Goal: Task Accomplishment & Management: Manage account settings

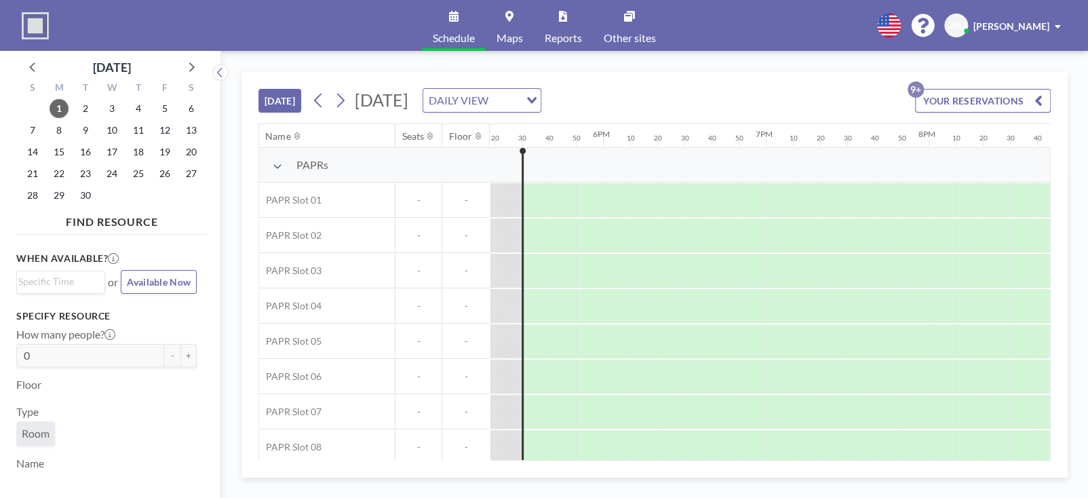
scroll to position [0, 2822]
click at [346, 102] on icon at bounding box center [340, 100] width 13 height 20
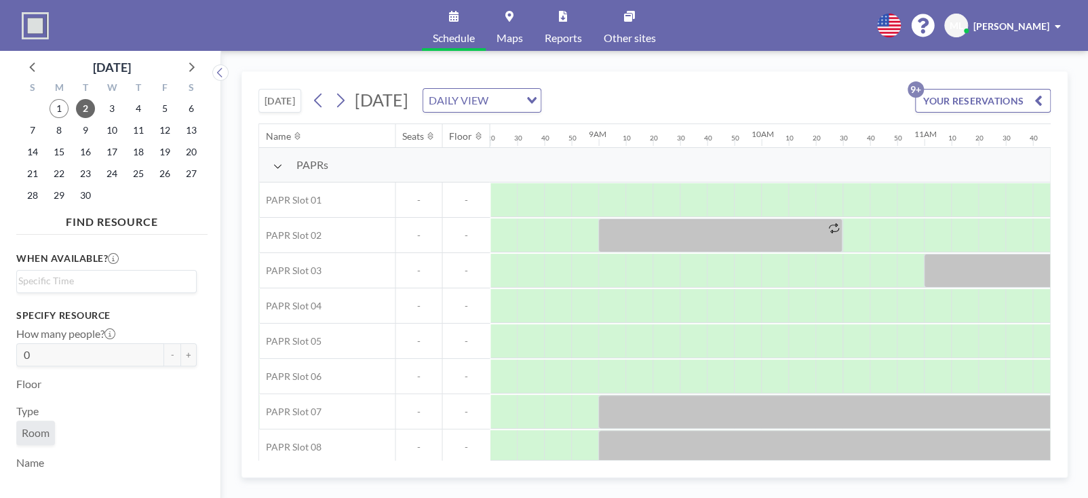
scroll to position [81, 1357]
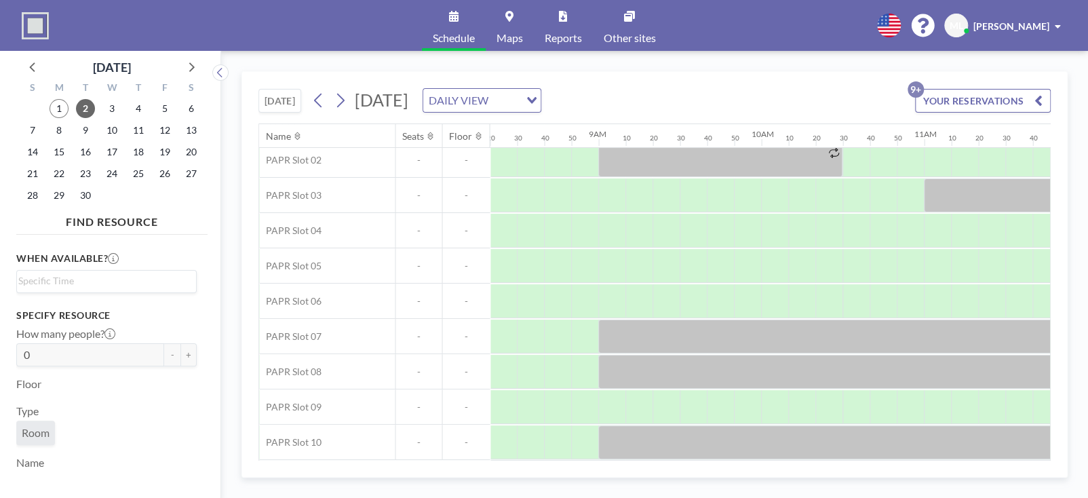
drag, startPoint x: 642, startPoint y: 459, endPoint x: 705, endPoint y: 457, distance: 63.1
click at [705, 457] on div "Name Seats Floor 12AM 10 20 30 40 50 1AM 10 20 30 40 50 2AM 10 20 30 40 50 3AM …" at bounding box center [654, 292] width 791 height 336
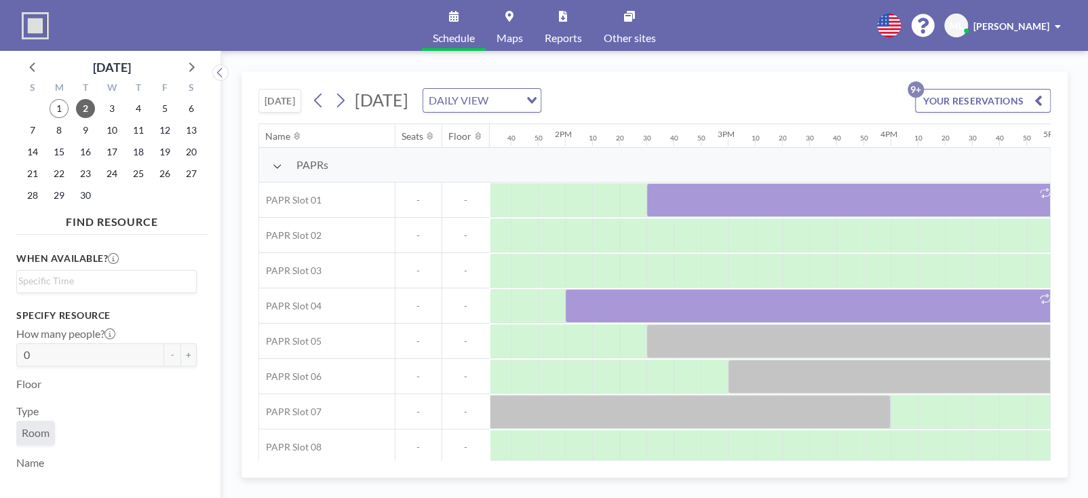
scroll to position [0, 2253]
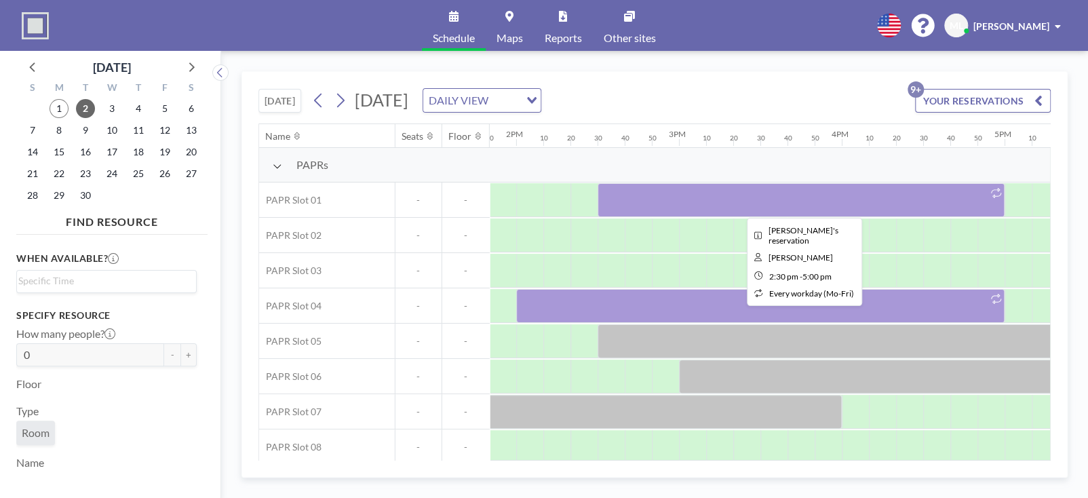
click at [994, 189] on icon at bounding box center [996, 193] width 10 height 10
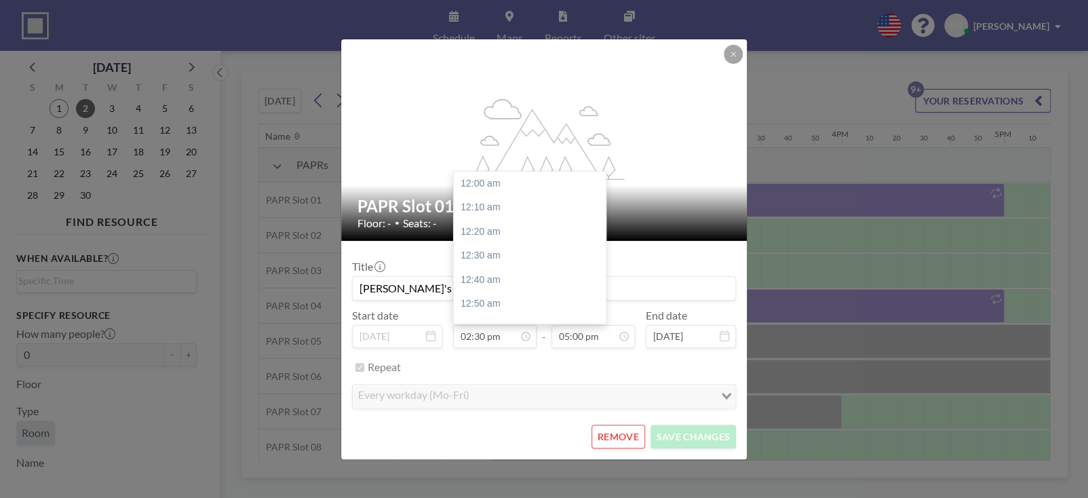
scroll to position [2101, 0]
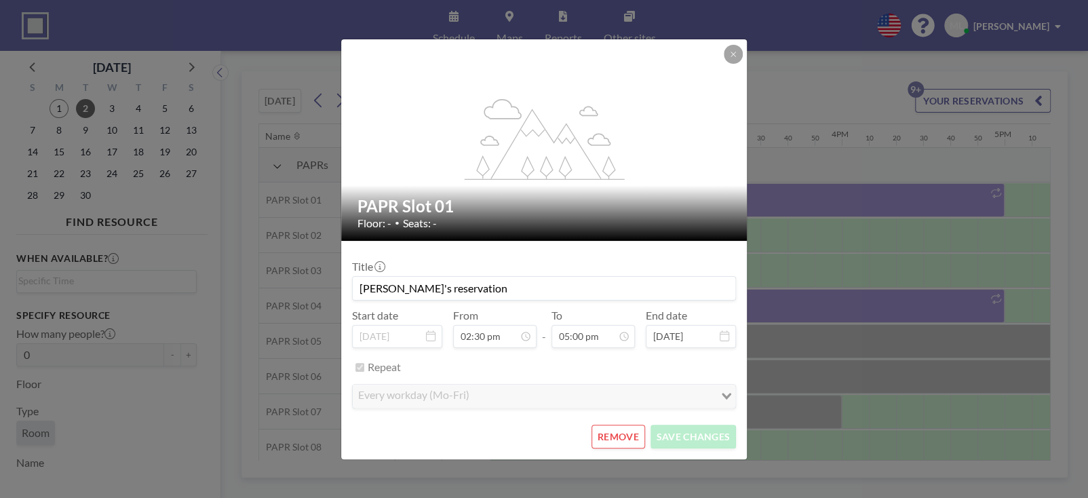
click at [624, 434] on button "REMOVE" at bounding box center [619, 437] width 54 height 24
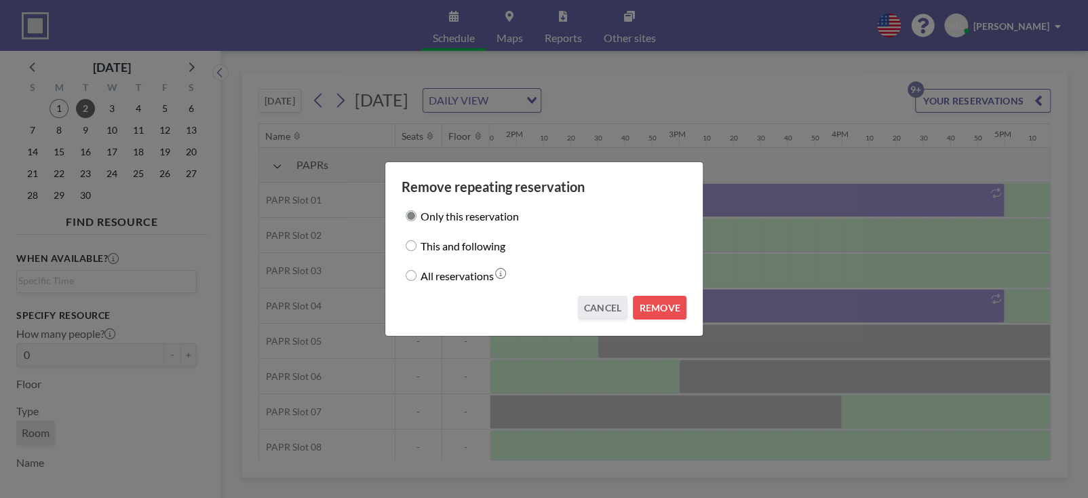
click at [461, 245] on label "This and following" at bounding box center [463, 245] width 85 height 19
click at [417, 245] on input "This and following" at bounding box center [411, 245] width 11 height 11
radio input "true"
click at [461, 274] on label "All reservations" at bounding box center [457, 275] width 73 height 19
click at [417, 274] on input "All reservations" at bounding box center [411, 275] width 11 height 11
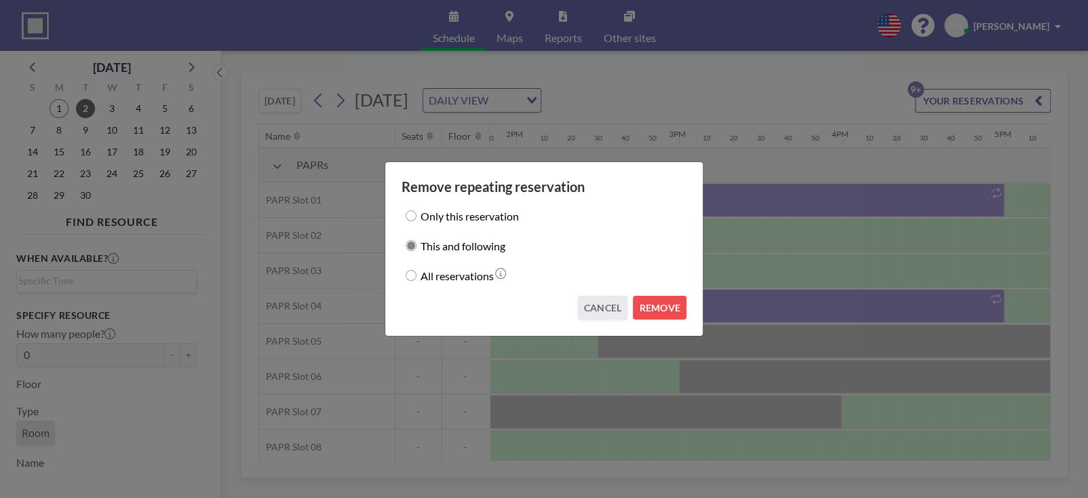
radio input "true"
click at [461, 241] on label "This and following" at bounding box center [463, 245] width 85 height 19
click at [417, 241] on input "This and following" at bounding box center [411, 245] width 11 height 11
radio input "true"
click at [653, 309] on button "REMOVE" at bounding box center [660, 308] width 54 height 24
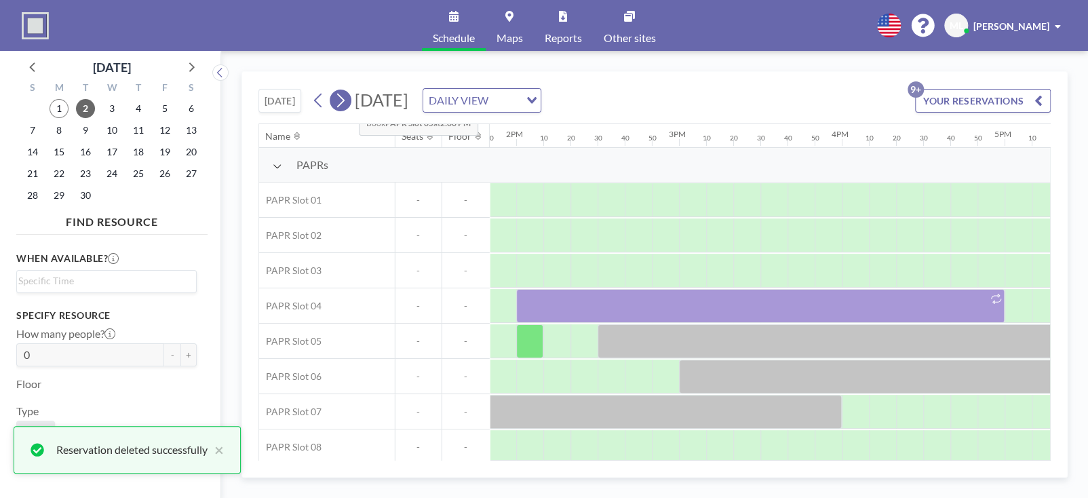
click at [347, 98] on icon at bounding box center [340, 100] width 13 height 20
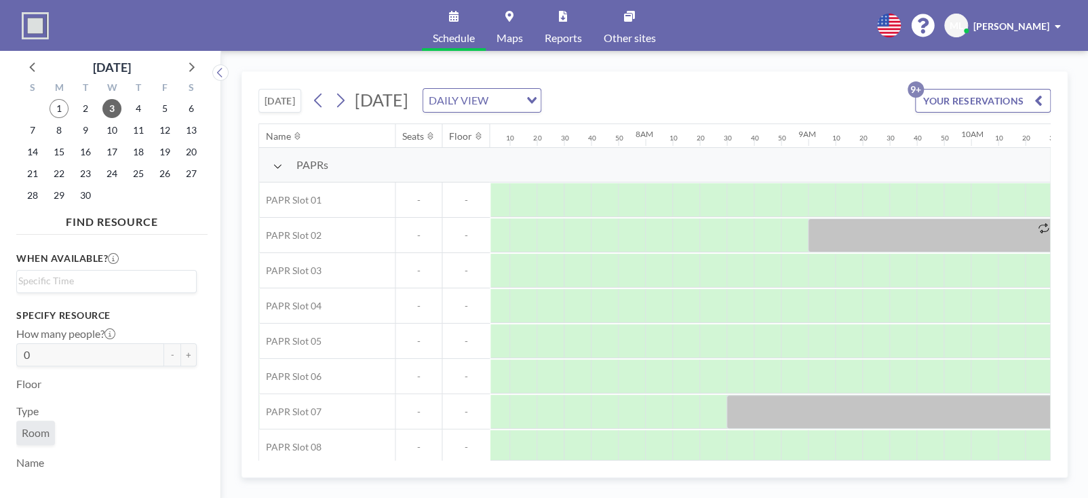
scroll to position [0, 1037]
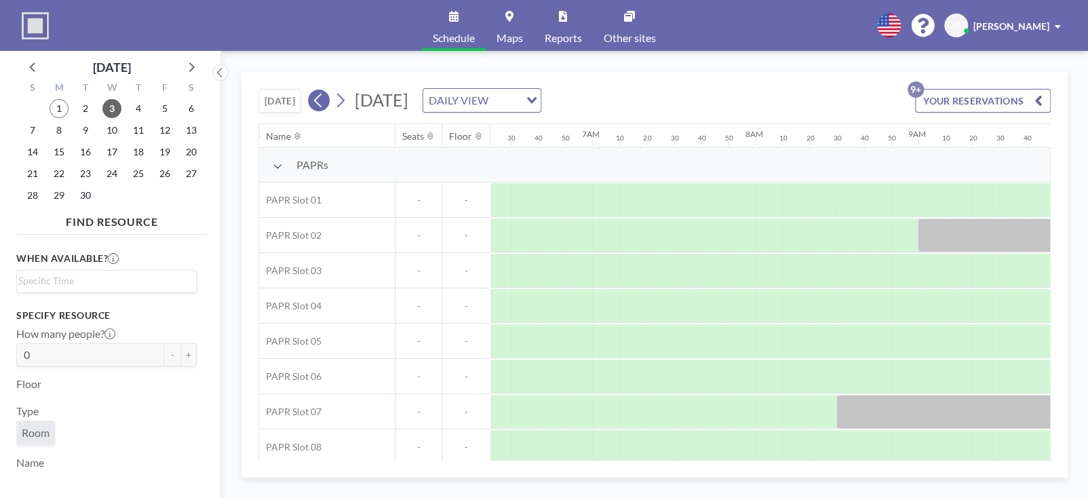
click at [322, 100] on icon at bounding box center [318, 100] width 13 height 20
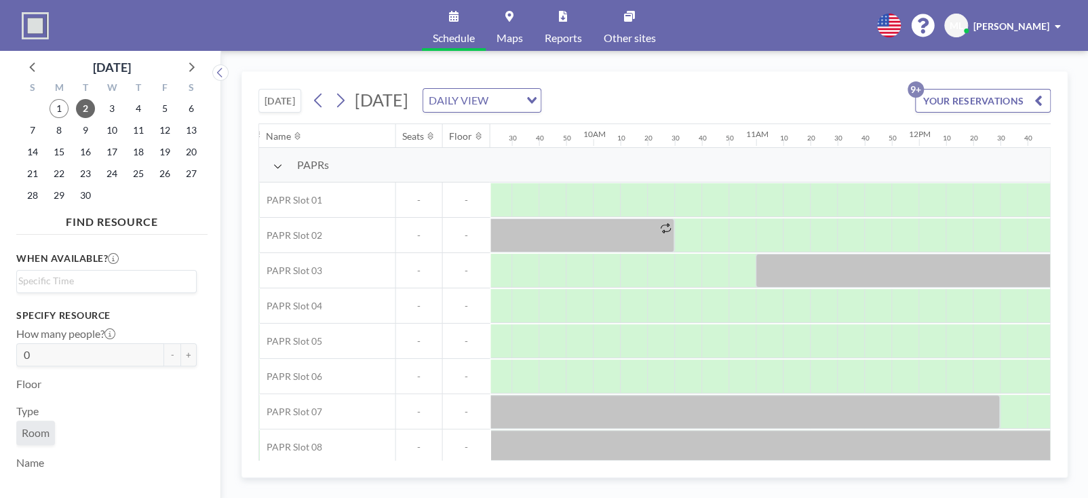
scroll to position [0, 1571]
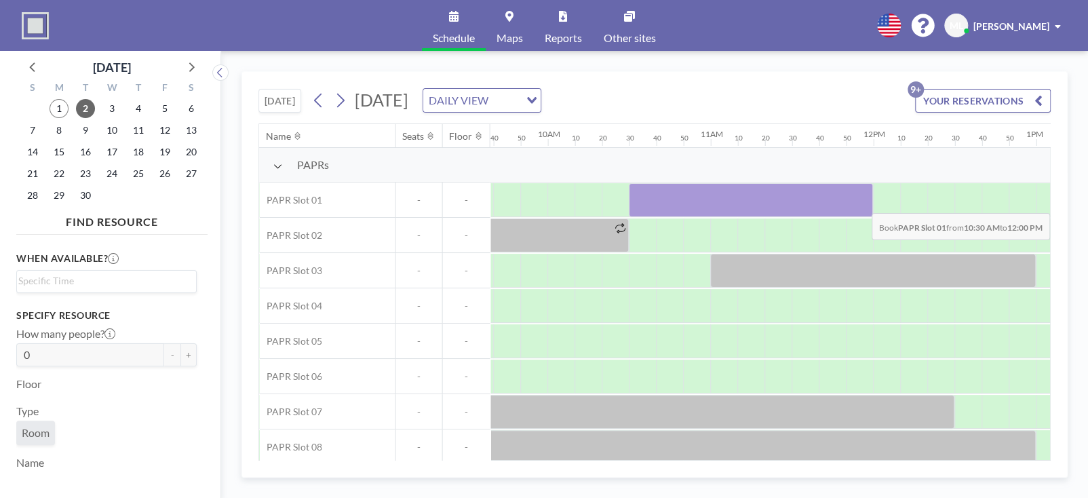
drag, startPoint x: 641, startPoint y: 199, endPoint x: 857, endPoint y: 202, distance: 216.5
click at [857, 202] on div at bounding box center [751, 200] width 244 height 34
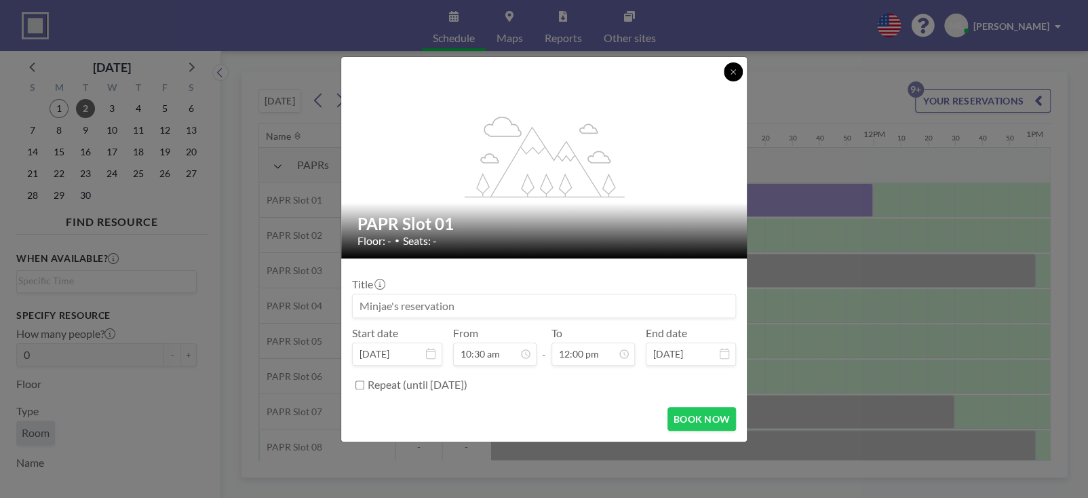
click at [734, 66] on button at bounding box center [733, 71] width 19 height 19
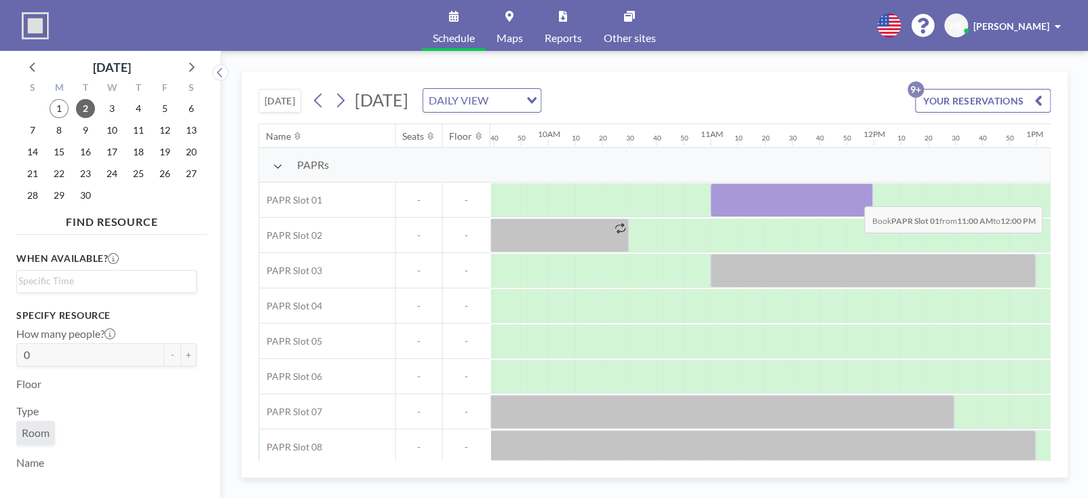
drag, startPoint x: 709, startPoint y: 198, endPoint x: 854, endPoint y: 195, distance: 144.6
click at [854, 195] on div at bounding box center [791, 200] width 163 height 34
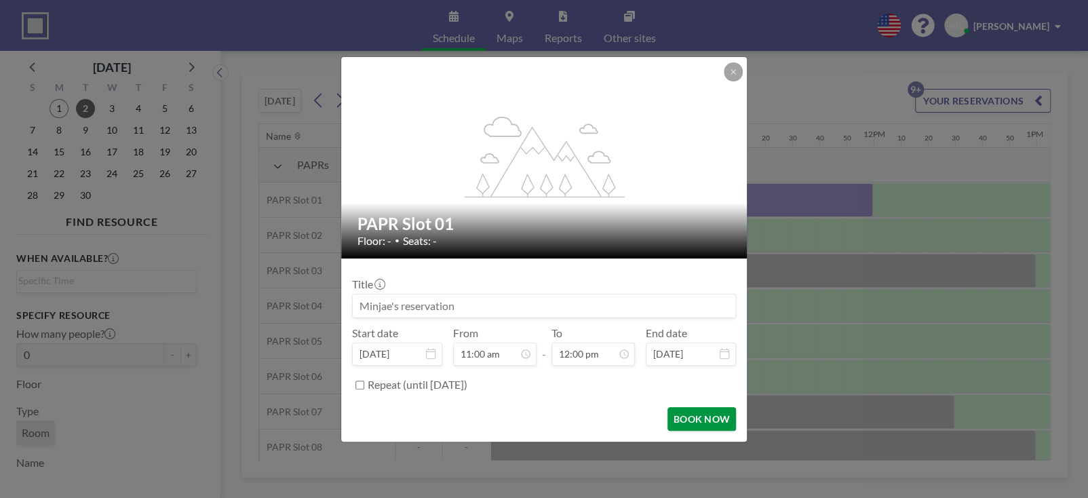
click at [695, 415] on button "BOOK NOW" at bounding box center [702, 419] width 69 height 24
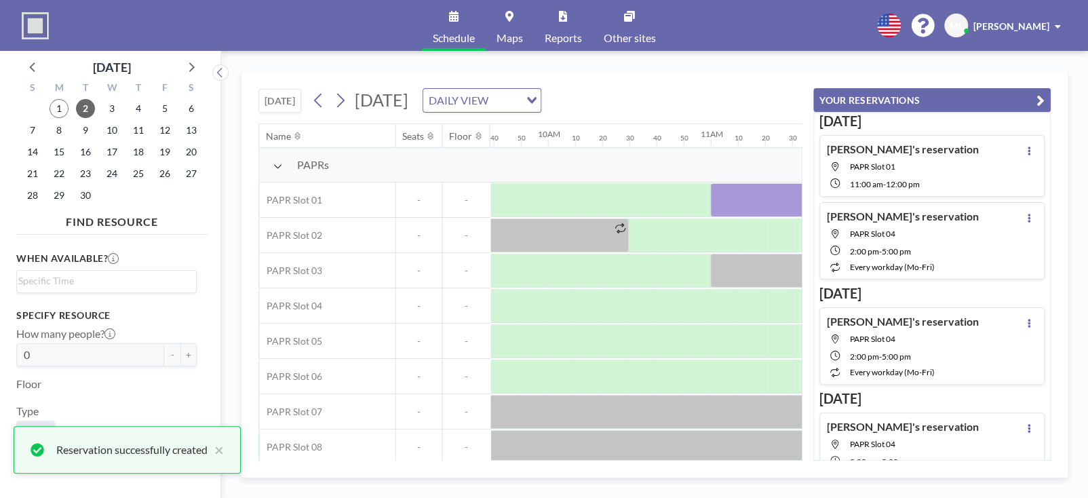
click at [1042, 102] on icon "button" at bounding box center [1041, 100] width 8 height 16
